Goal: Navigation & Orientation: Find specific page/section

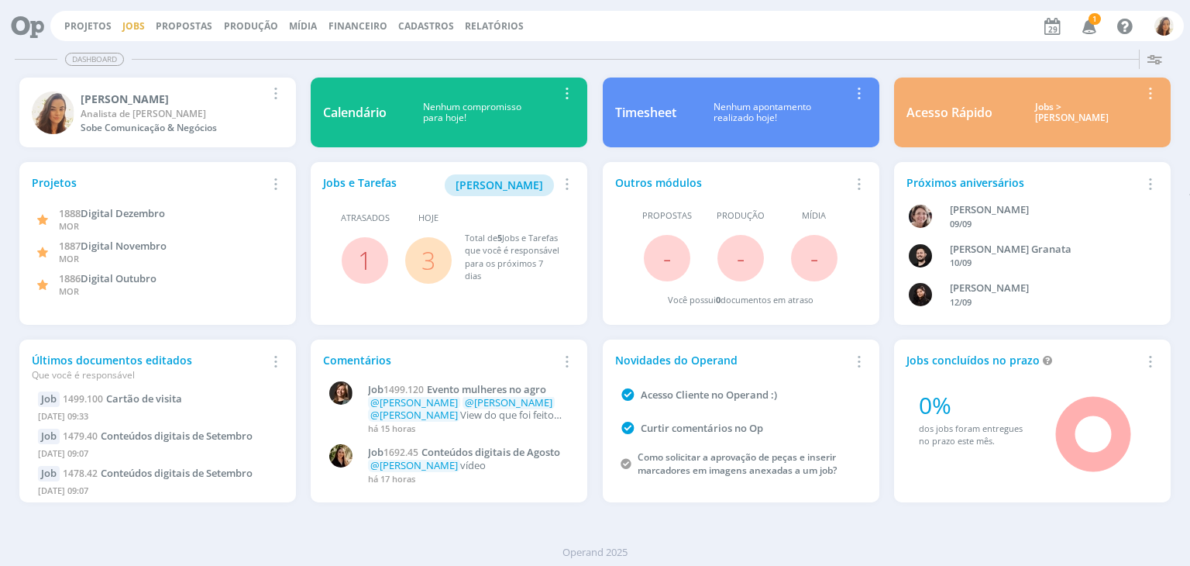
click at [122, 28] on link "Jobs" at bounding box center [133, 25] width 22 height 13
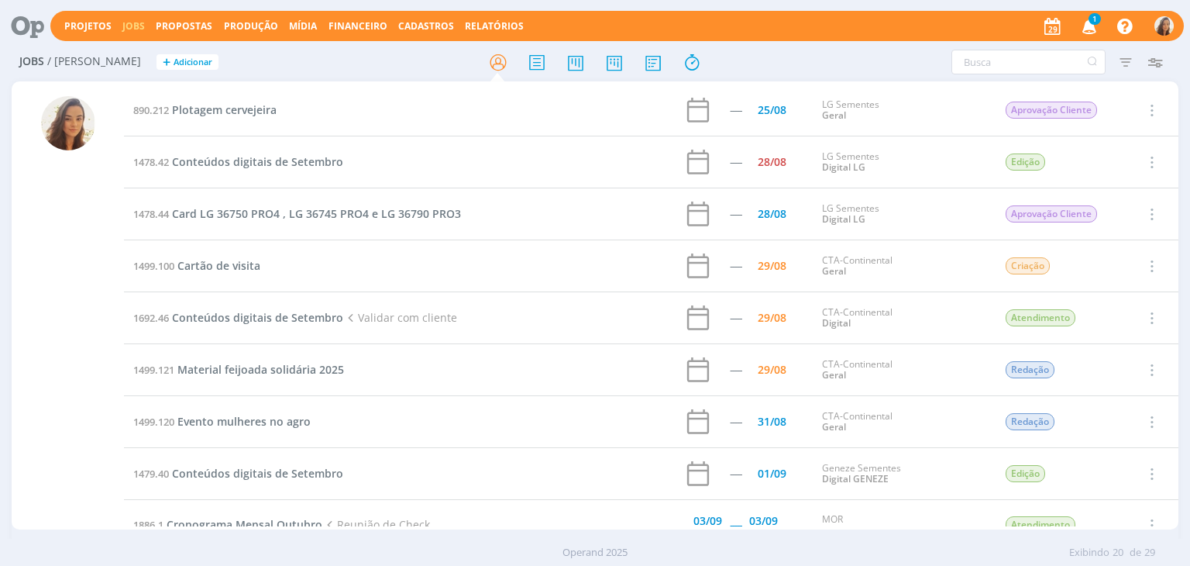
click at [1090, 21] on span "1" at bounding box center [1094, 19] width 12 height 12
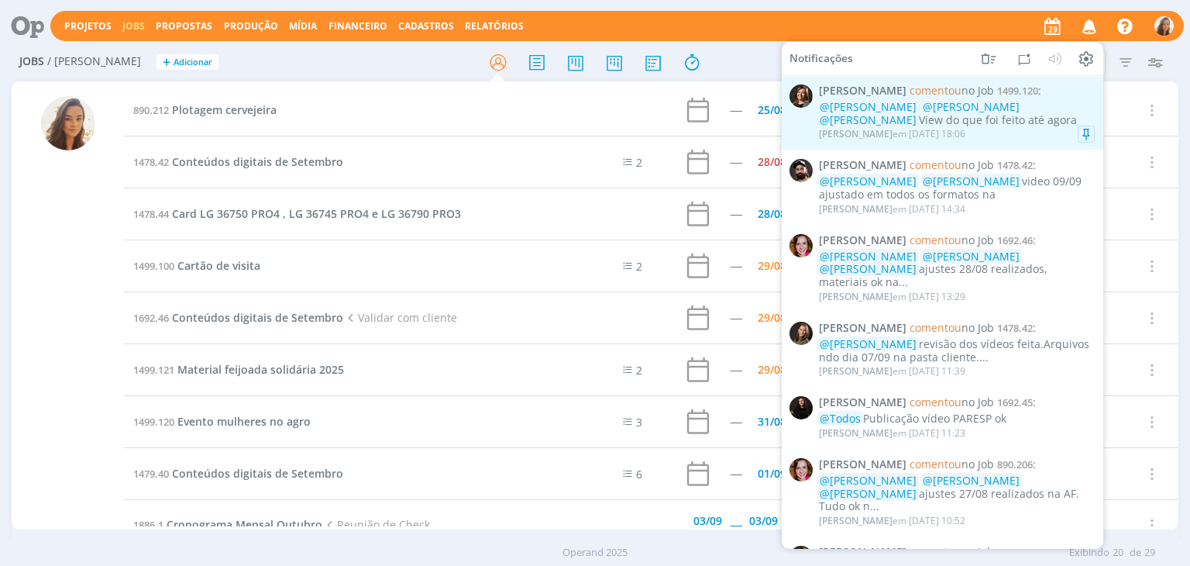
click at [1013, 122] on div "@[PERSON_NAME] @[PERSON_NAME] @[PERSON_NAME] View do que foi feito até agora" at bounding box center [957, 114] width 276 height 26
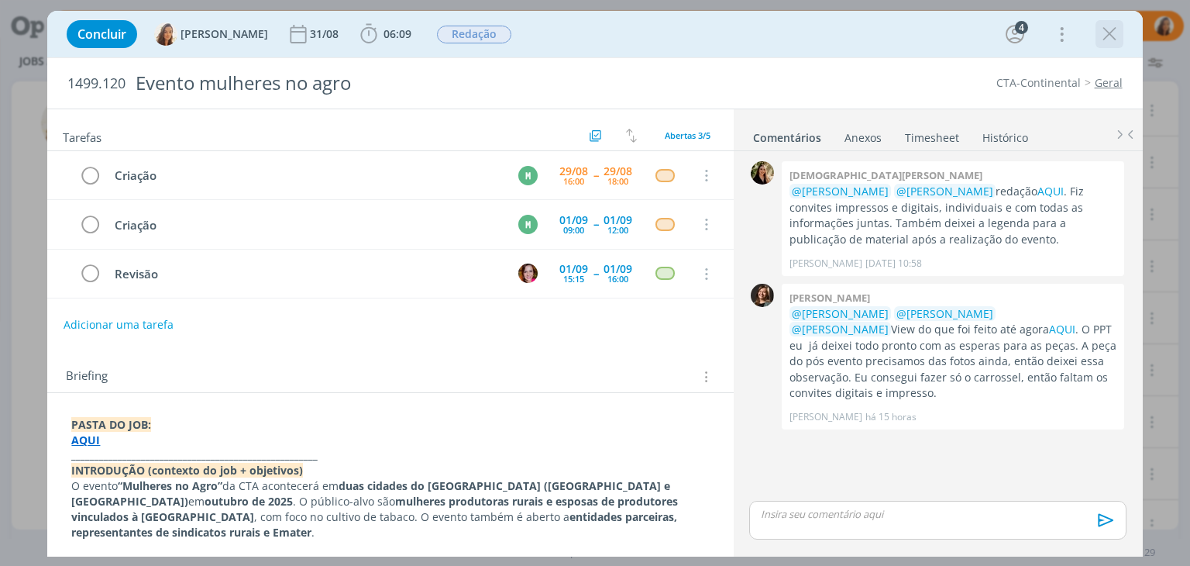
click at [1098, 33] on icon "dialog" at bounding box center [1109, 33] width 23 height 23
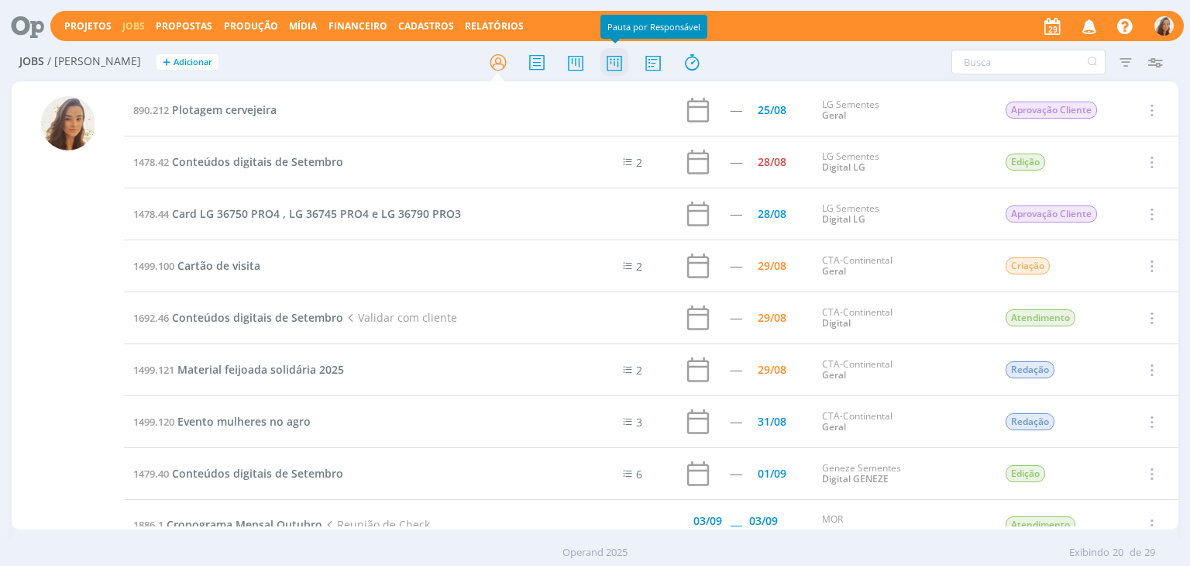
click at [613, 67] on icon at bounding box center [614, 62] width 28 height 30
